Goal: Task Accomplishment & Management: Use online tool/utility

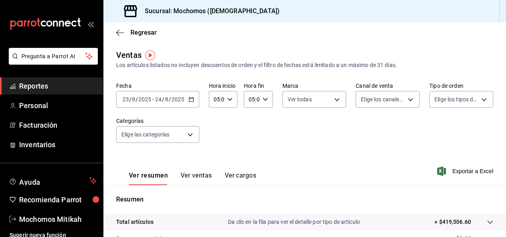
click at [192, 100] on icon "button" at bounding box center [192, 99] width 6 height 6
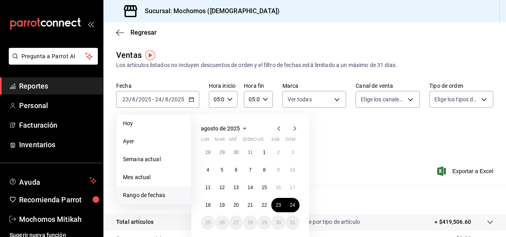
click at [156, 195] on span "Rango de fechas" at bounding box center [154, 195] width 62 height 8
drag, startPoint x: 156, startPoint y: 195, endPoint x: 131, endPoint y: 194, distance: 24.7
click at [131, 194] on span "Rango de fechas" at bounding box center [154, 195] width 62 height 8
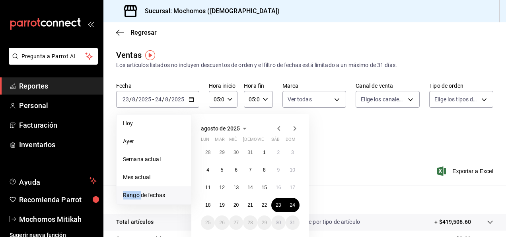
click at [131, 194] on span "Rango de fechas" at bounding box center [154, 195] width 62 height 8
drag, startPoint x: 212, startPoint y: 204, endPoint x: 242, endPoint y: 203, distance: 30.3
click at [242, 203] on div "28 29 30 31 1 2 3 4 5 6 7 8 9 10 11 12 13 14 15 16 17 18 19 20 21 22 23 24 25 2…" at bounding box center [250, 187] width 99 height 84
click at [207, 205] on abbr "18" at bounding box center [207, 205] width 5 height 6
click at [291, 201] on button "24" at bounding box center [293, 204] width 14 height 14
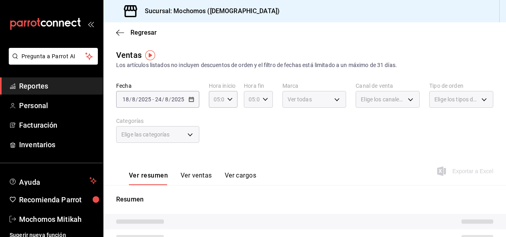
click at [266, 101] on icon "button" at bounding box center [266, 99] width 6 height 6
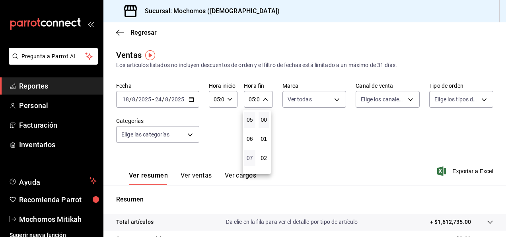
click at [251, 158] on span "07" at bounding box center [250, 157] width 2 height 6
type input "07:00"
click at [251, 158] on button "23" at bounding box center [249, 164] width 11 height 16
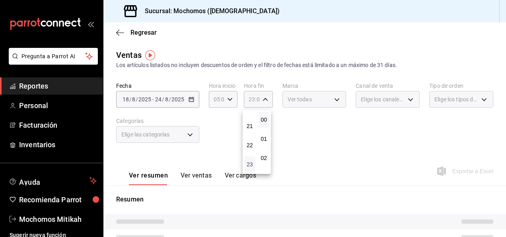
click at [249, 163] on span "23" at bounding box center [250, 164] width 2 height 6
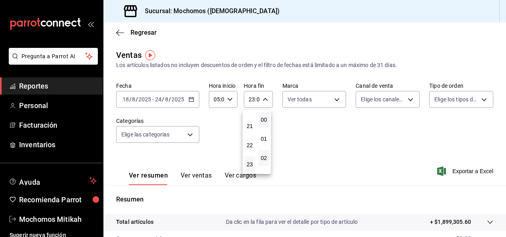
click at [268, 158] on button "02" at bounding box center [264, 158] width 11 height 16
type input "23:02"
click at [268, 158] on button "59" at bounding box center [264, 164] width 11 height 16
type input "23:59"
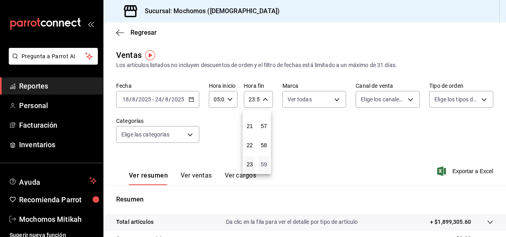
click at [264, 162] on span "59" at bounding box center [265, 164] width 2 height 6
click at [188, 100] on div at bounding box center [253, 118] width 506 height 237
click at [189, 100] on \(Stroke\) "button" at bounding box center [191, 99] width 5 height 4
click at [465, 155] on div "Ver resumen Ver ventas Ver cargos Exportar a Excel" at bounding box center [305, 168] width 403 height 33
click at [469, 171] on span "Exportar a Excel" at bounding box center [466, 171] width 55 height 10
